Goal: Information Seeking & Learning: Learn about a topic

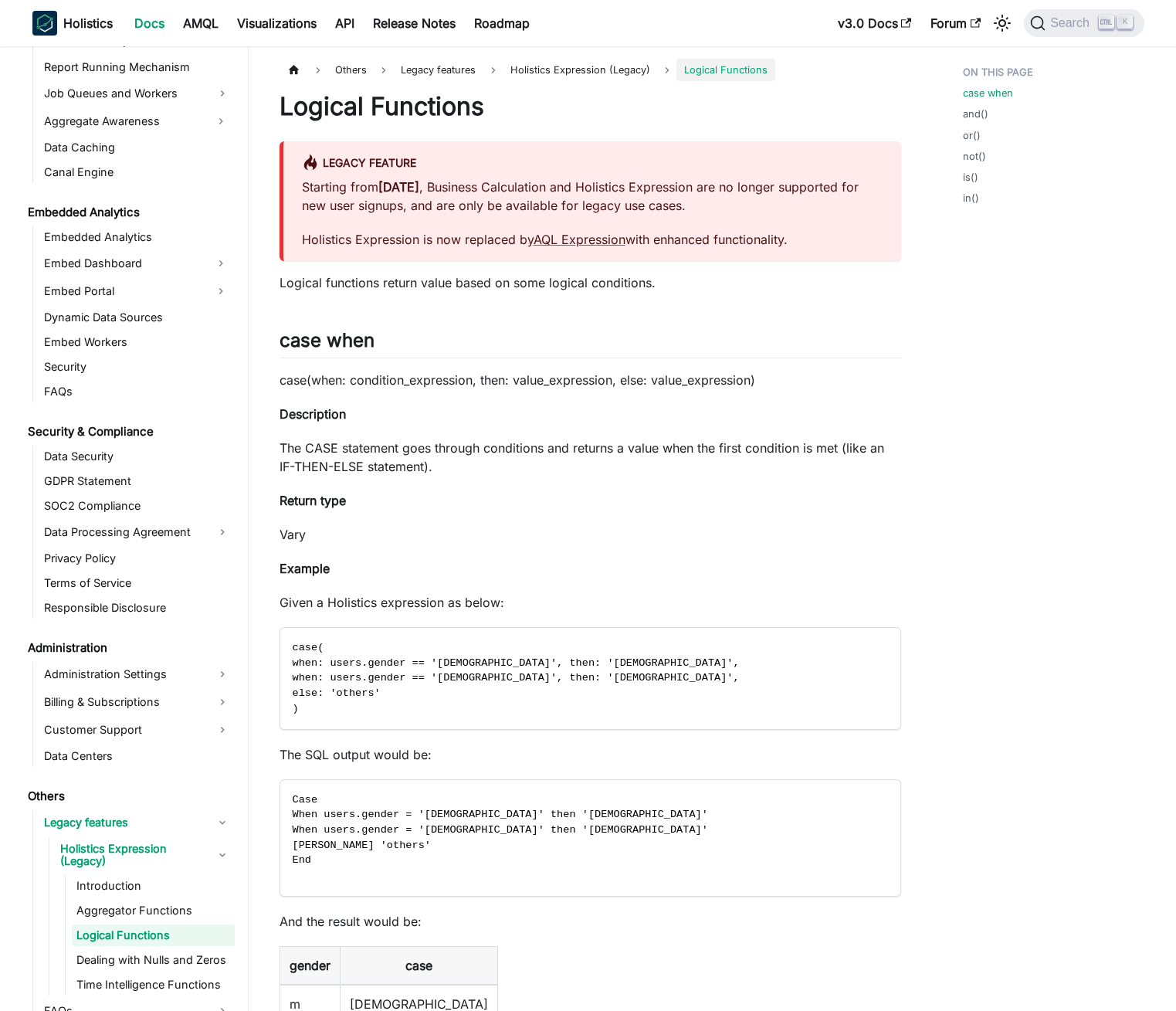
scroll to position [1427, 0]
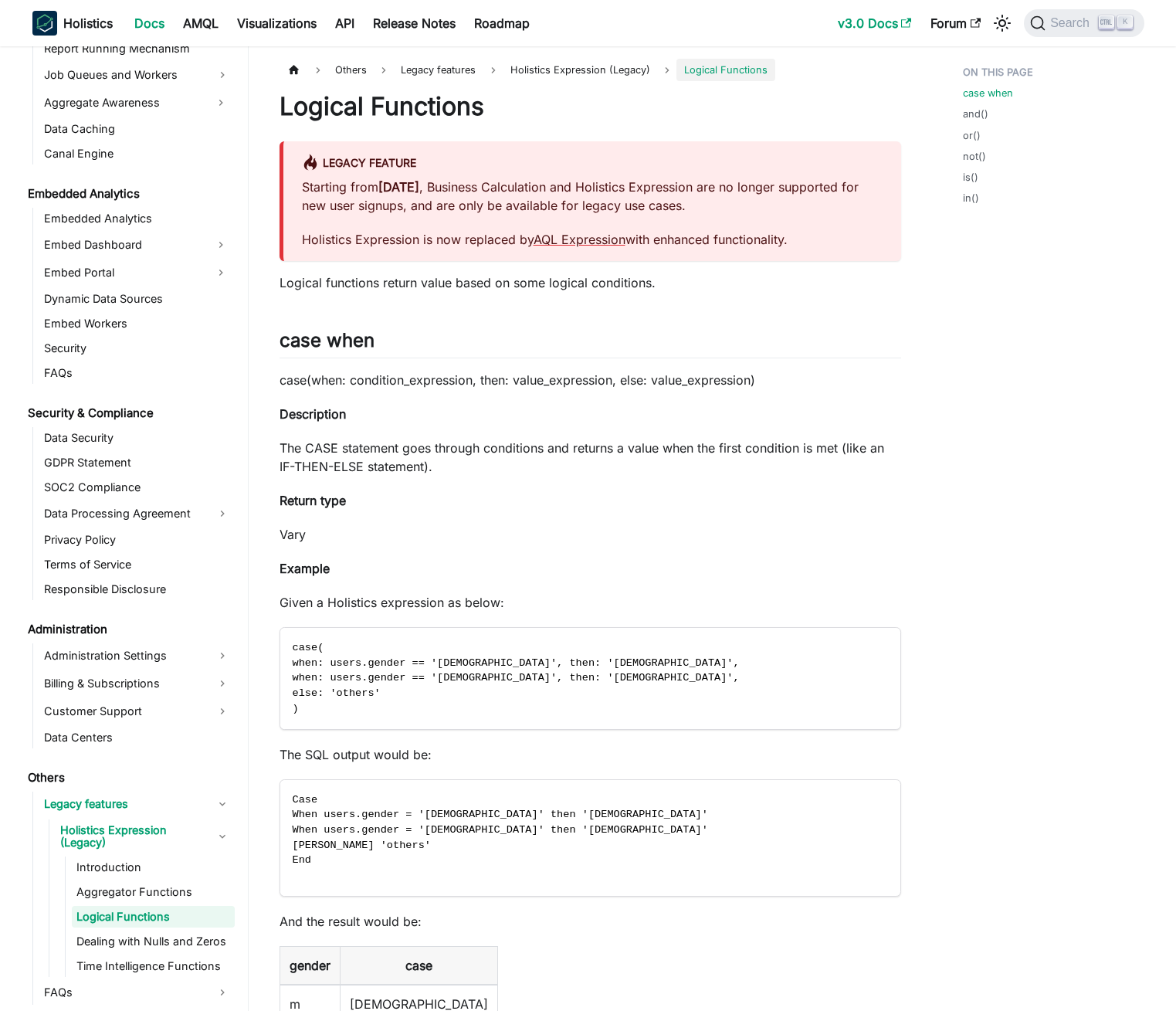
click at [864, 34] on link "v3.0 Docs" at bounding box center [875, 23] width 93 height 24
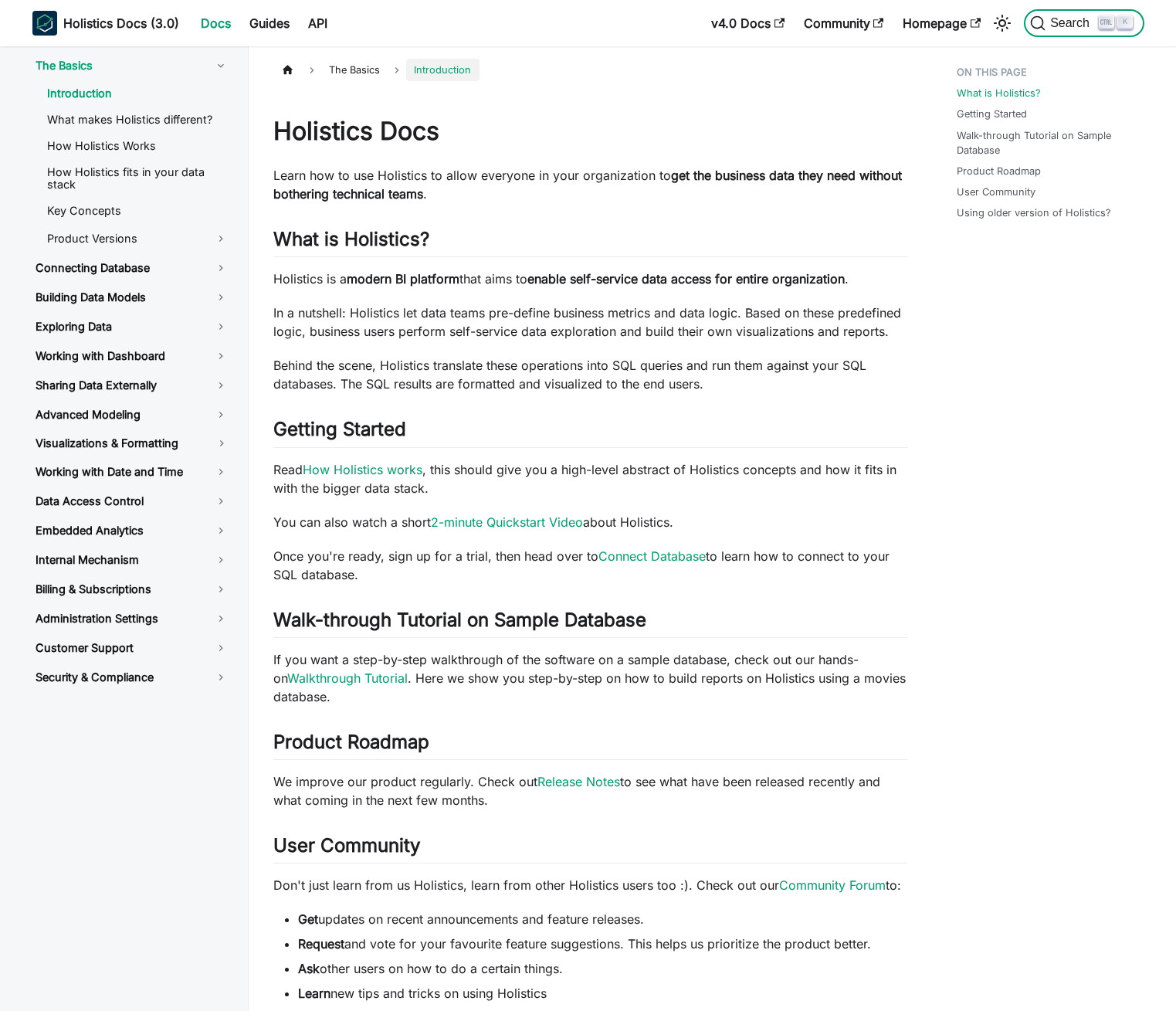
click at [1063, 31] on button "Search K" at bounding box center [1083, 23] width 120 height 28
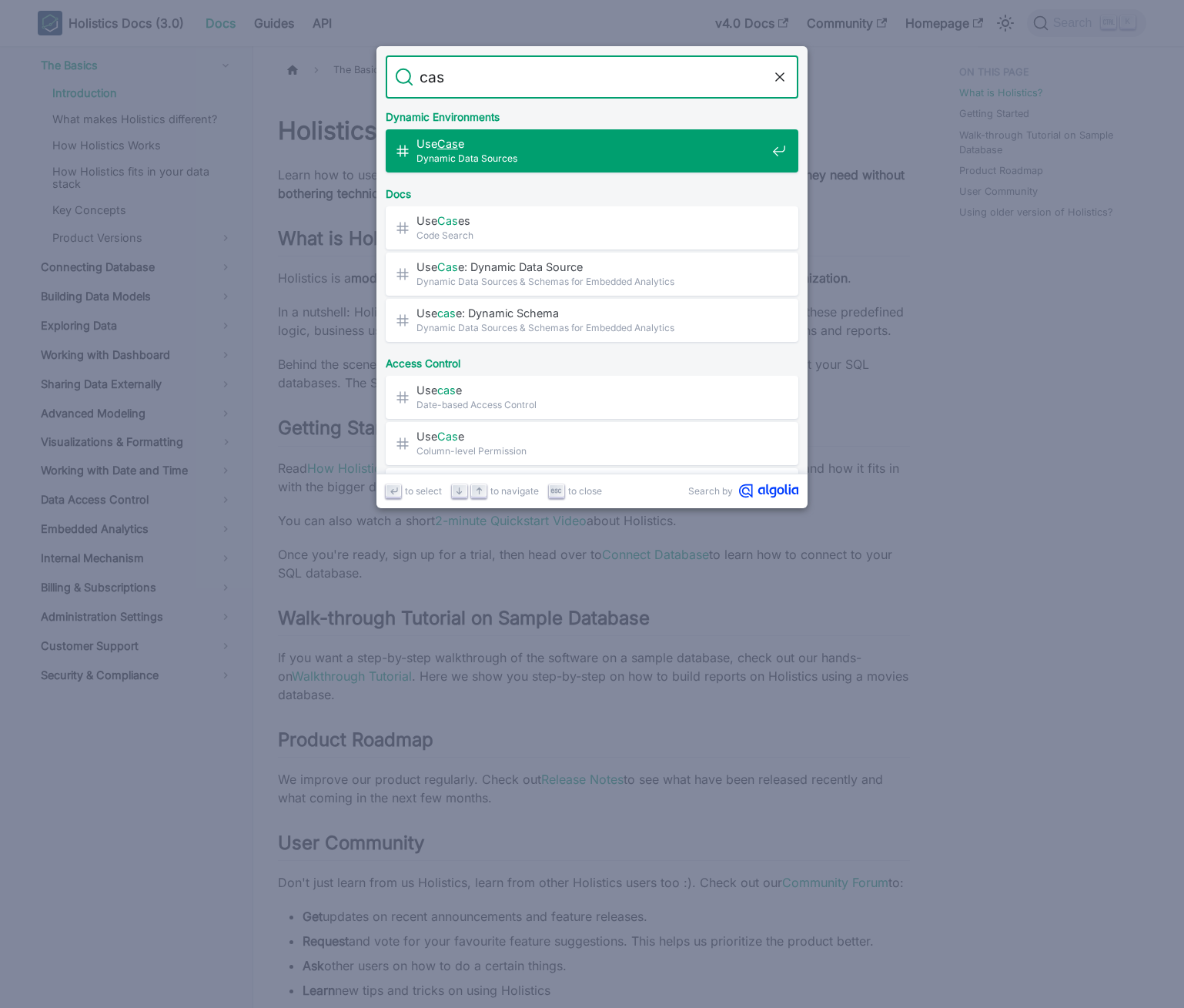
type input "case"
click at [464, 148] on mark "Case" at bounding box center [450, 144] width 27 height 13
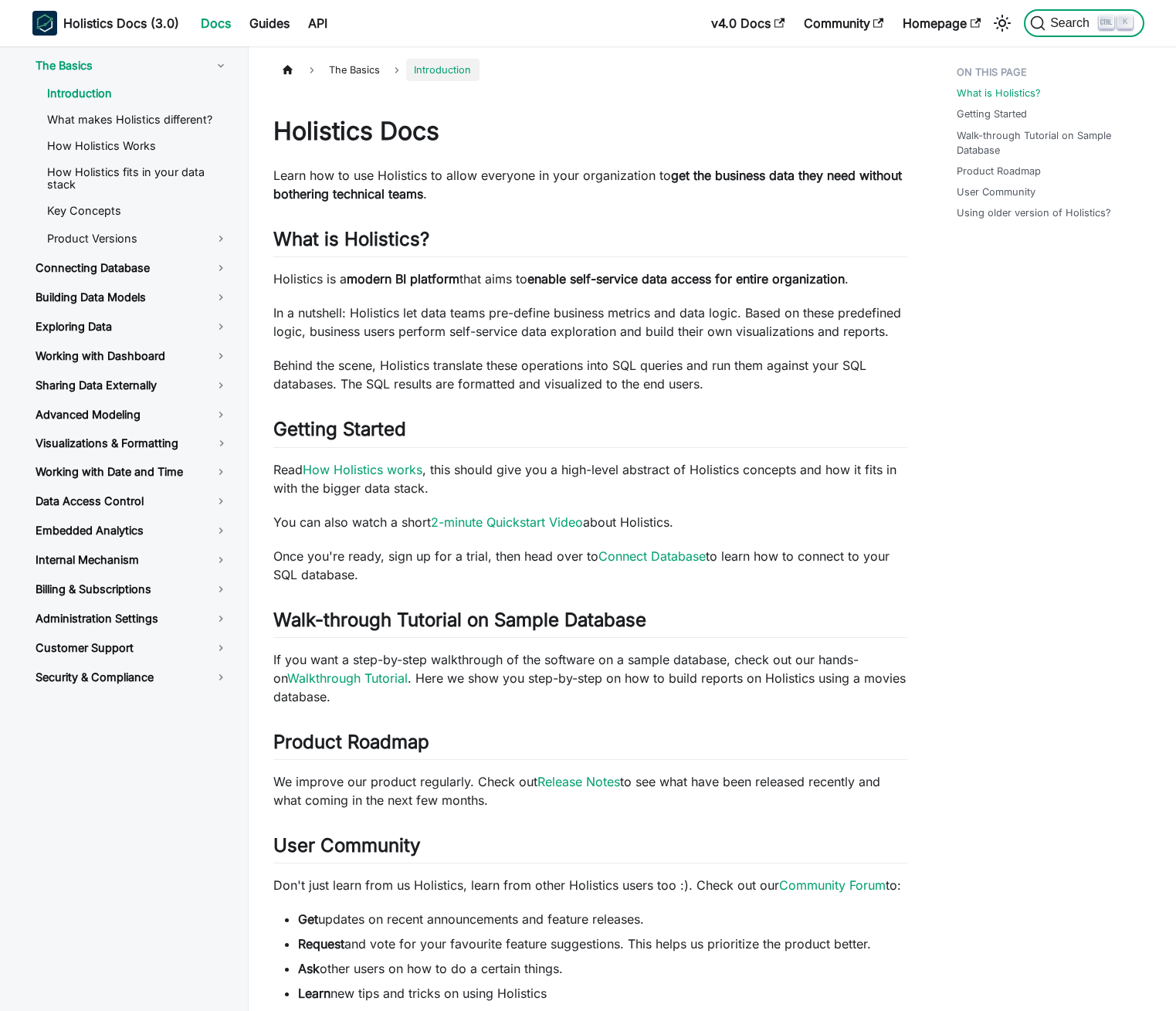
click at [1047, 26] on span "Search" at bounding box center [1065, 23] width 69 height 15
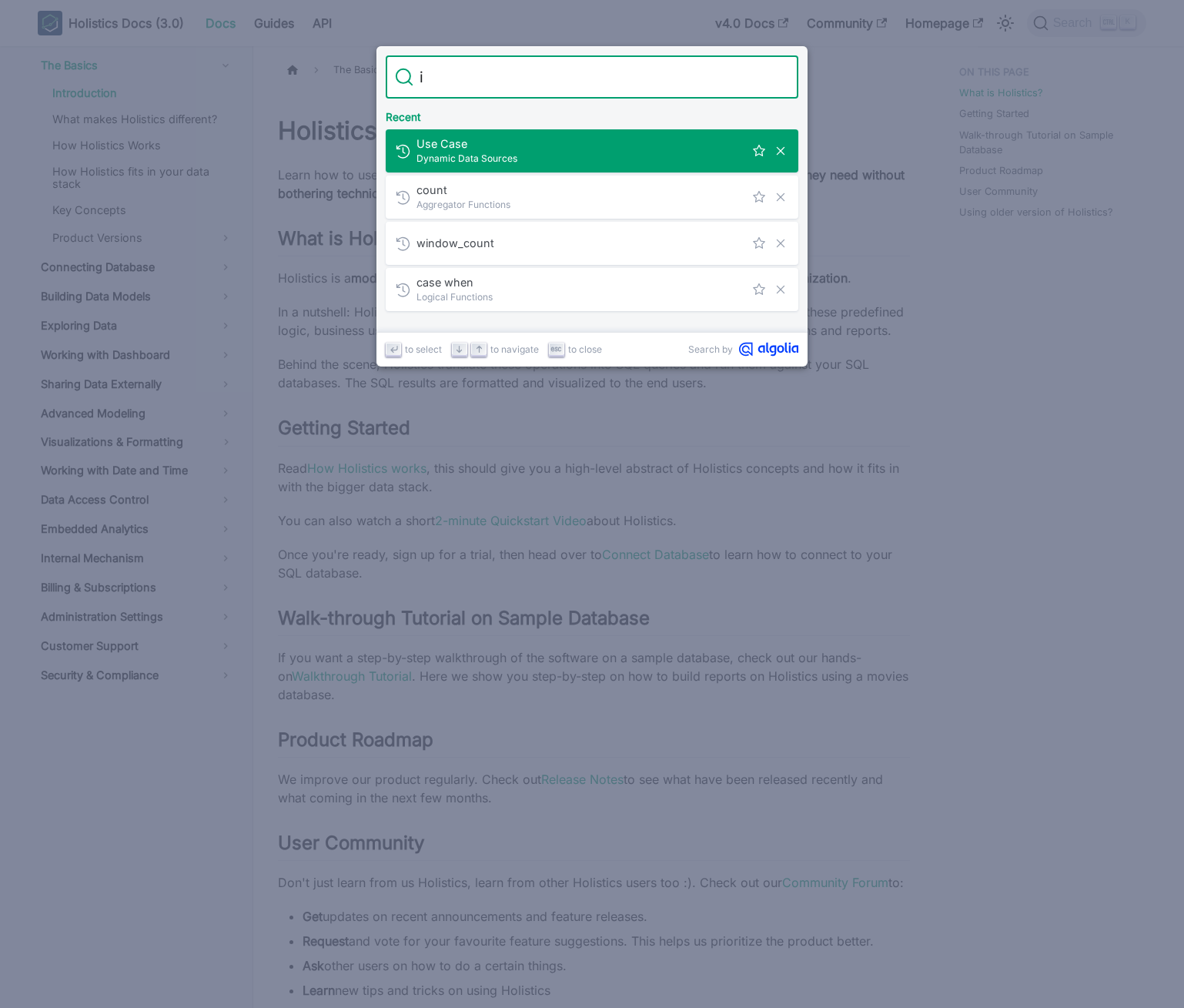
type input "if"
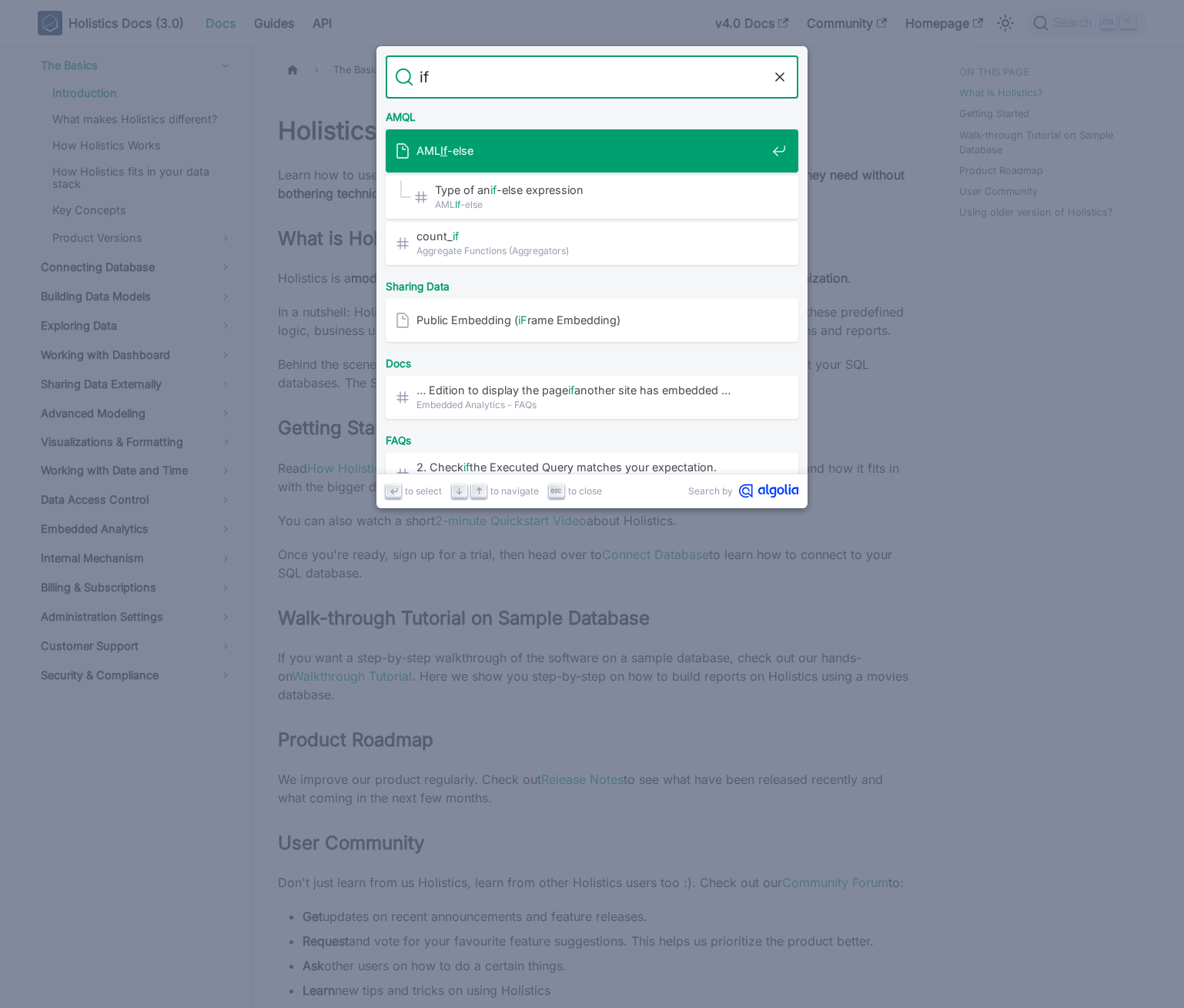
click at [455, 152] on span "AML If -else" at bounding box center [591, 151] width 350 height 15
